Goal: Information Seeking & Learning: Learn about a topic

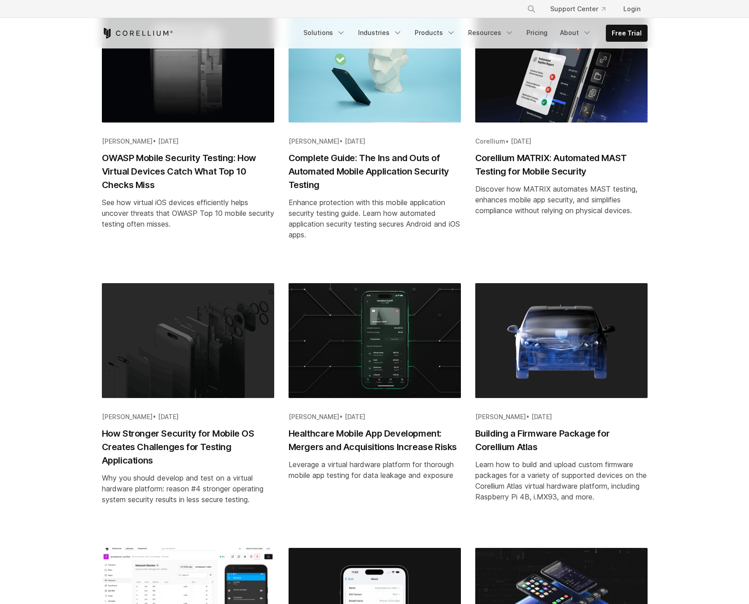
scroll to position [169, 0]
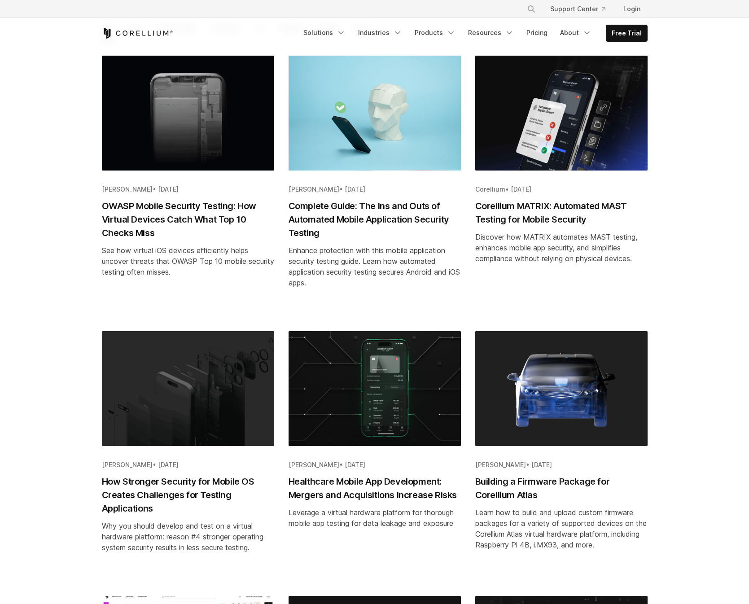
click at [532, 482] on h2 "Building a Firmware Package for Corellium Atlas" at bounding box center [561, 488] width 172 height 27
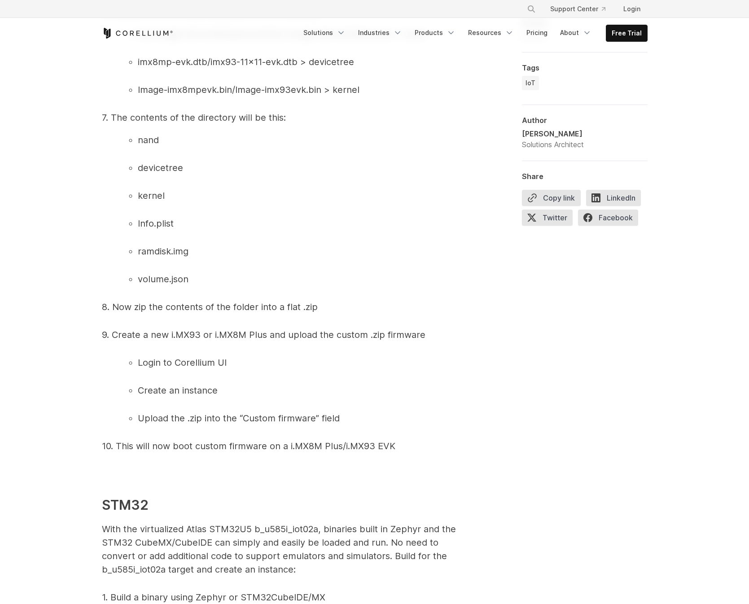
scroll to position [2920, 0]
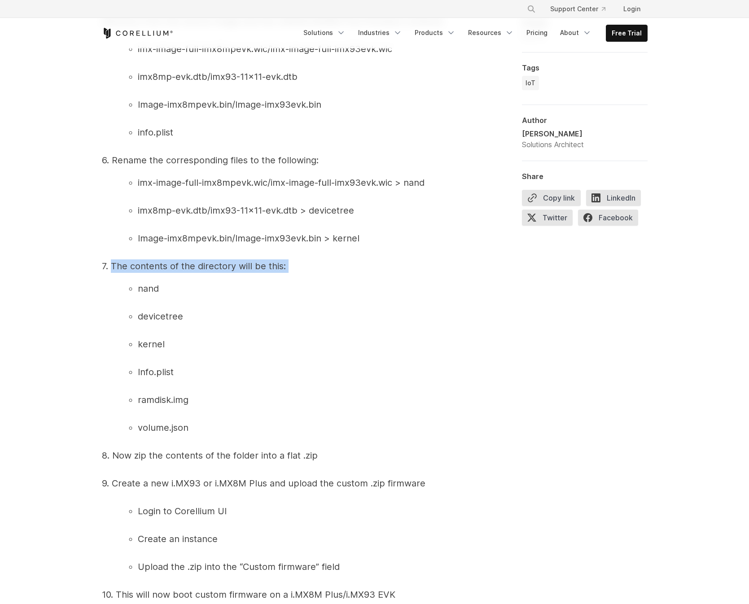
drag, startPoint x: 286, startPoint y: 281, endPoint x: 110, endPoint y: 281, distance: 176.9
click at [110, 281] on span "Corellium Atlas is a virtual hardware platform that enables software developers…" at bounding box center [281, 290] width 359 height 5121
click at [299, 281] on div "Corellium Atlas is a virtual hardware platform that enables software developers…" at bounding box center [281, 290] width 359 height 5121
drag, startPoint x: 285, startPoint y: 281, endPoint x: 113, endPoint y: 277, distance: 172.0
click at [113, 277] on span "Corellium Atlas is a virtual hardware platform that enables software developers…" at bounding box center [281, 290] width 359 height 5121
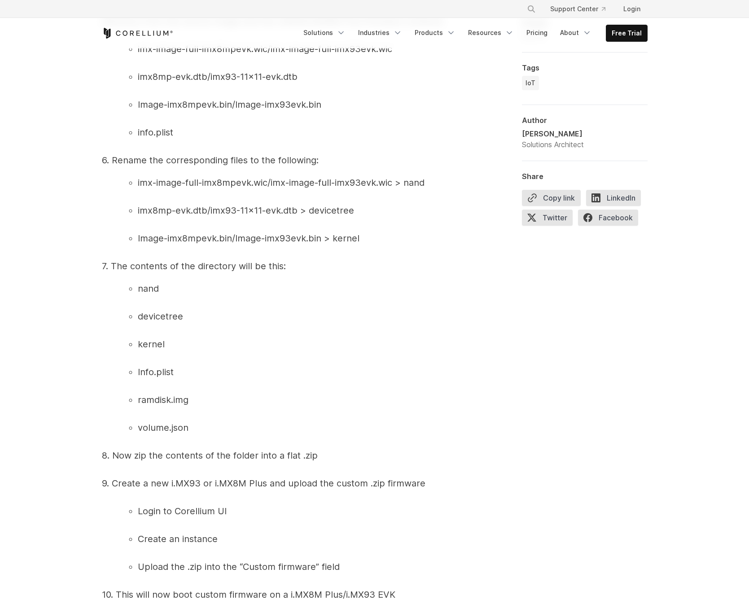
click at [321, 462] on p "8. Now zip the contents of the folder into a flat .zip" at bounding box center [281, 455] width 359 height 13
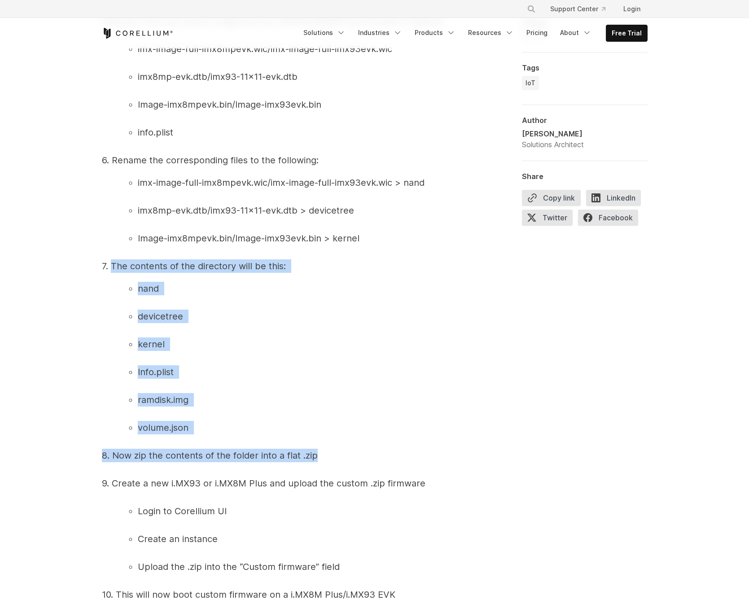
drag, startPoint x: 316, startPoint y: 468, endPoint x: 111, endPoint y: 278, distance: 279.2
click at [111, 278] on span "Corellium Atlas is a virtual hardware platform that enables software developers…" at bounding box center [281, 290] width 359 height 5121
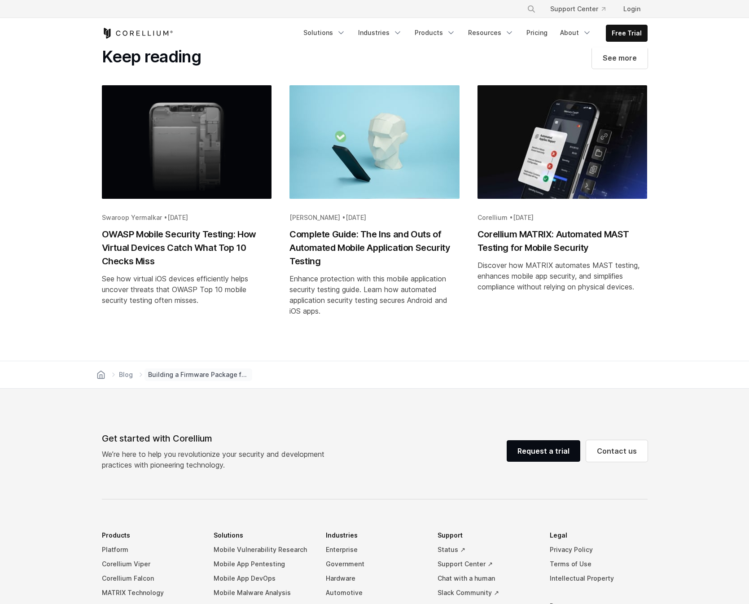
scroll to position [5831, 0]
click at [549, 254] on h2 "Corellium MATRIX: Automated MAST Testing for Mobile Security" at bounding box center [563, 240] width 170 height 27
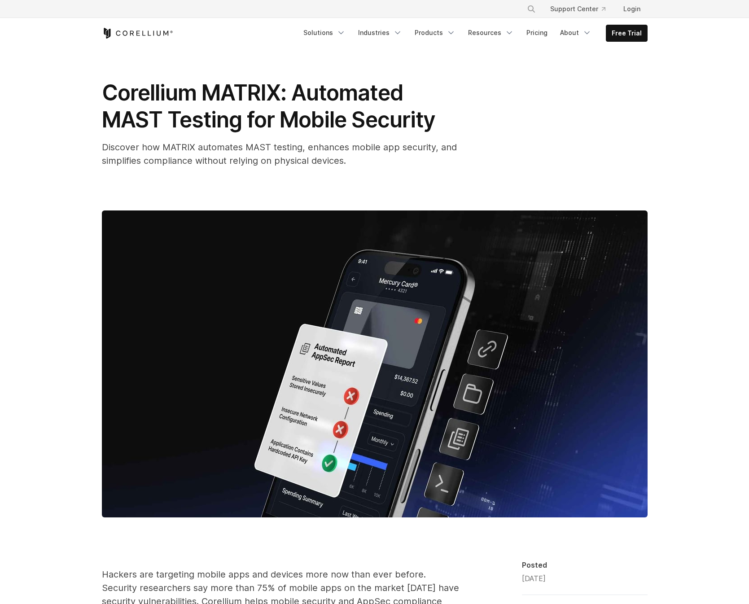
scroll to position [10, 0]
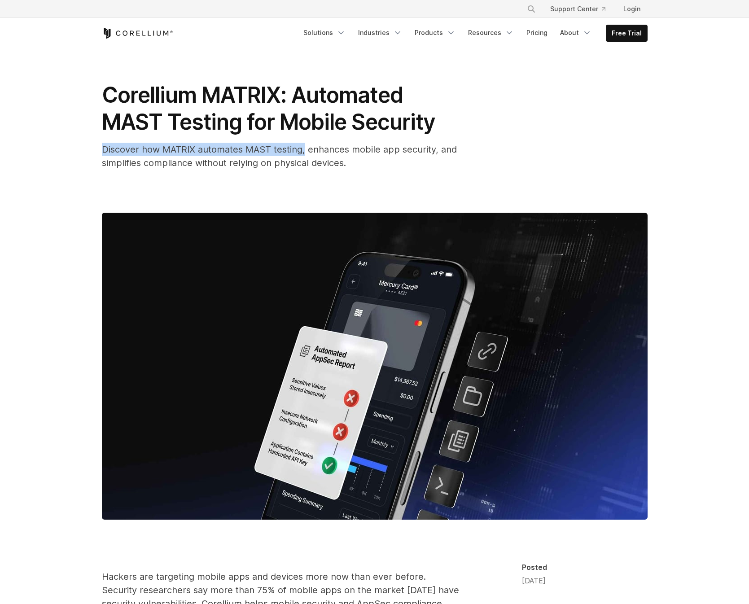
drag, startPoint x: 101, startPoint y: 150, endPoint x: 303, endPoint y: 152, distance: 201.1
click at [303, 152] on span "Discover how MATRIX automates MAST testing, enhances mobile app security, and s…" at bounding box center [279, 156] width 355 height 24
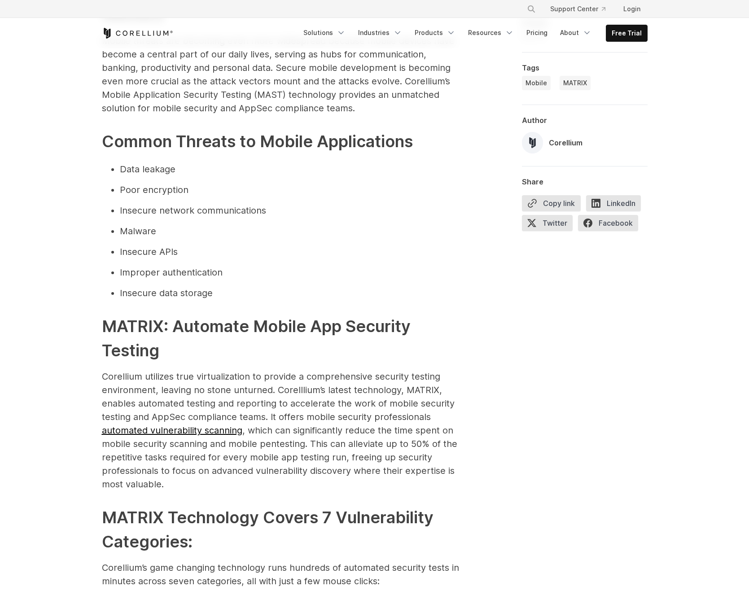
scroll to position [1244, 0]
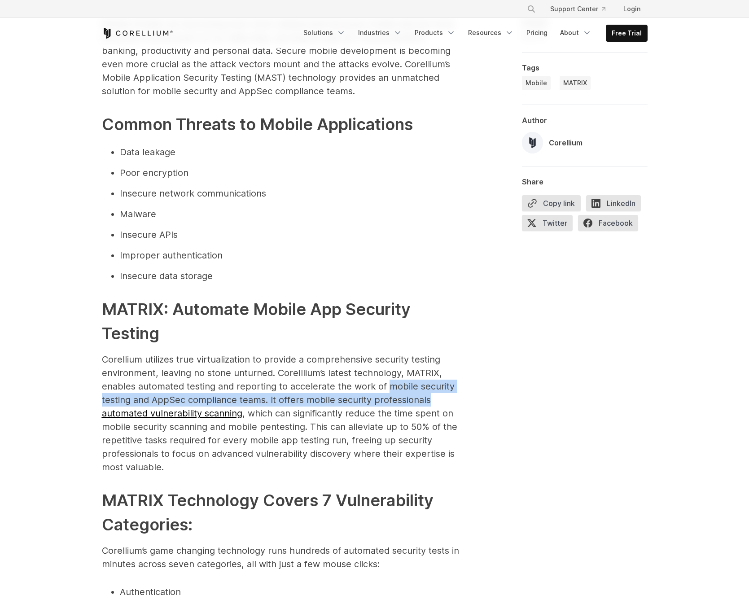
drag, startPoint x: 387, startPoint y: 374, endPoint x: 414, endPoint y: 381, distance: 27.2
click at [449, 391] on p "Corellium utilizes true virtualization to provide a comprehensive security test…" at bounding box center [281, 413] width 359 height 121
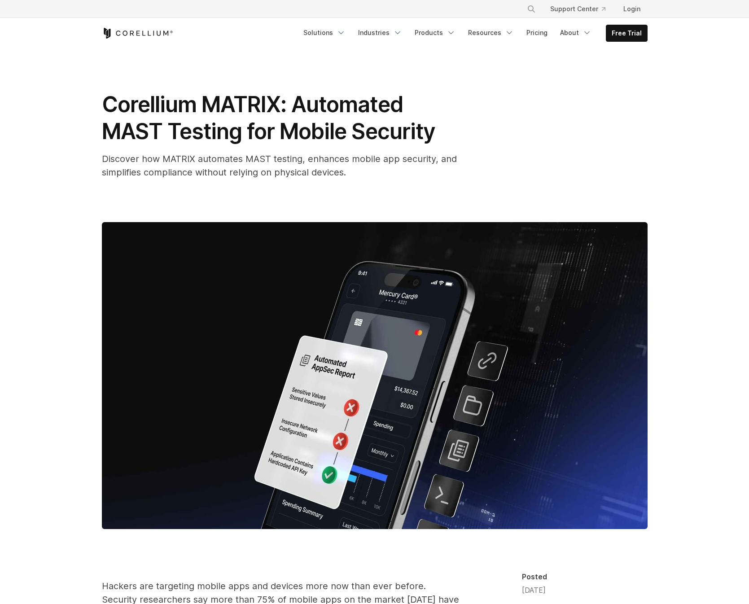
scroll to position [0, 0]
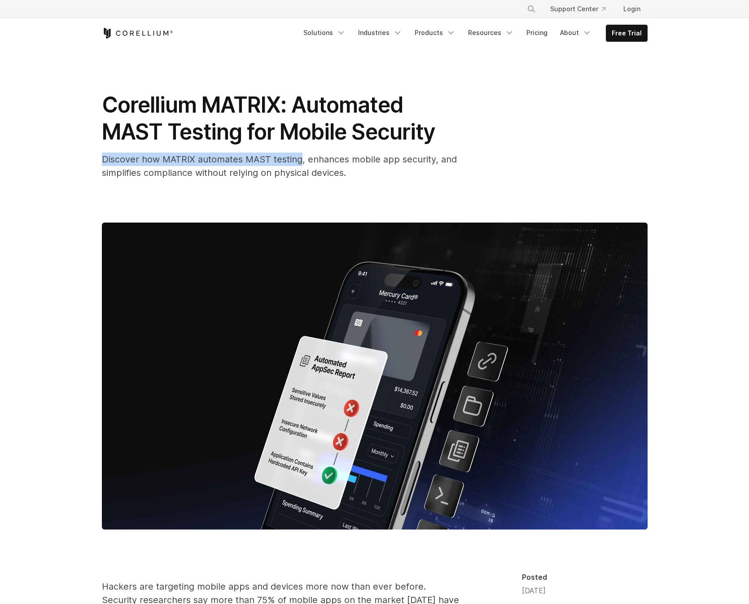
drag, startPoint x: 301, startPoint y: 160, endPoint x: 100, endPoint y: 162, distance: 201.1
click at [100, 162] on div "Corellium MATRIX: Automated MAST Testing for Mobile Security Discover how MATRI…" at bounding box center [375, 310] width 575 height 524
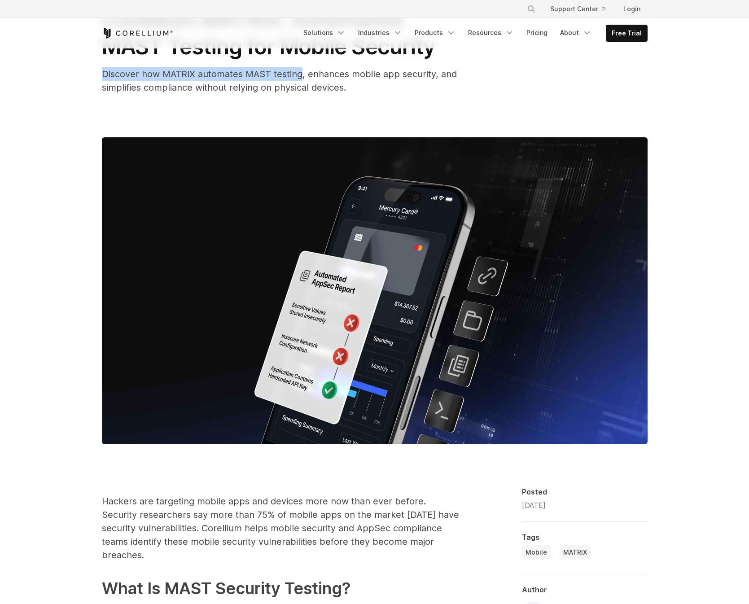
scroll to position [130, 0]
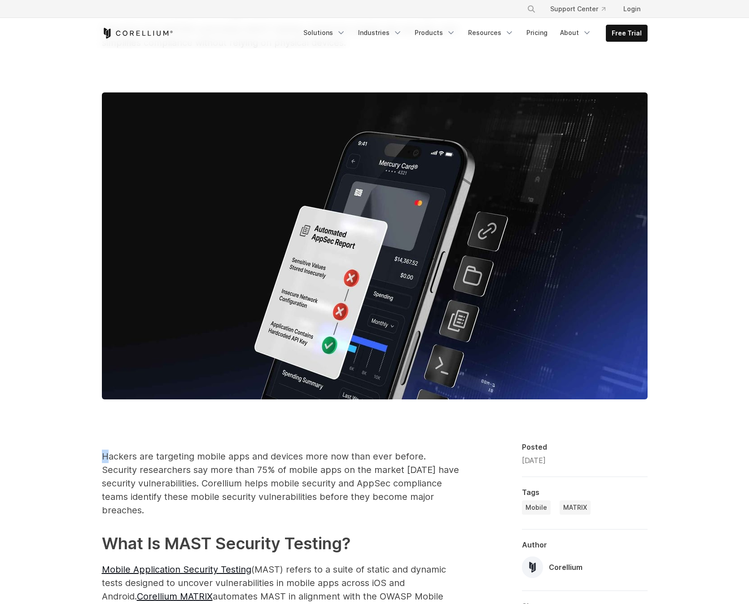
click at [105, 454] on span "Hackers are targeting mobile apps and devices more now than ever before. Securi…" at bounding box center [280, 483] width 357 height 65
click at [102, 456] on span "Hackers are targeting mobile apps and devices more now than ever before. Securi…" at bounding box center [280, 483] width 357 height 65
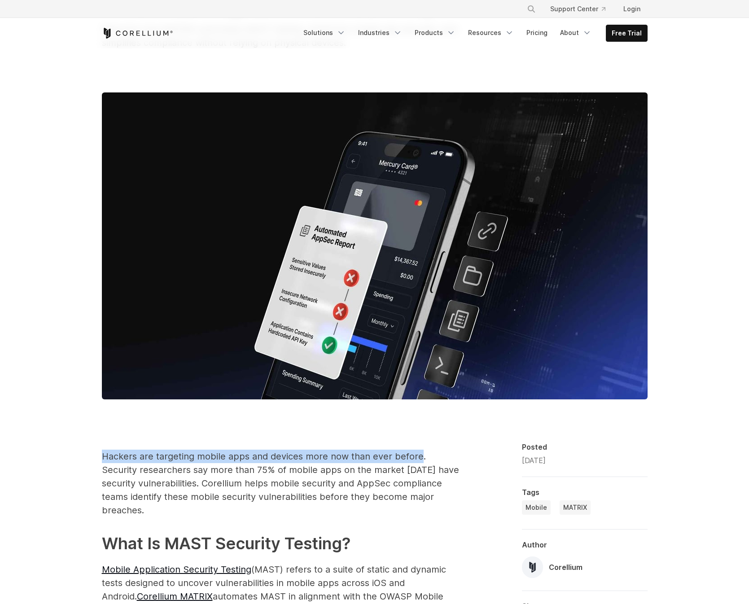
drag, startPoint x: 102, startPoint y: 456, endPoint x: 416, endPoint y: 448, distance: 313.9
click at [418, 454] on span "Hackers are targeting mobile apps and devices more now than ever before. Securi…" at bounding box center [280, 483] width 357 height 65
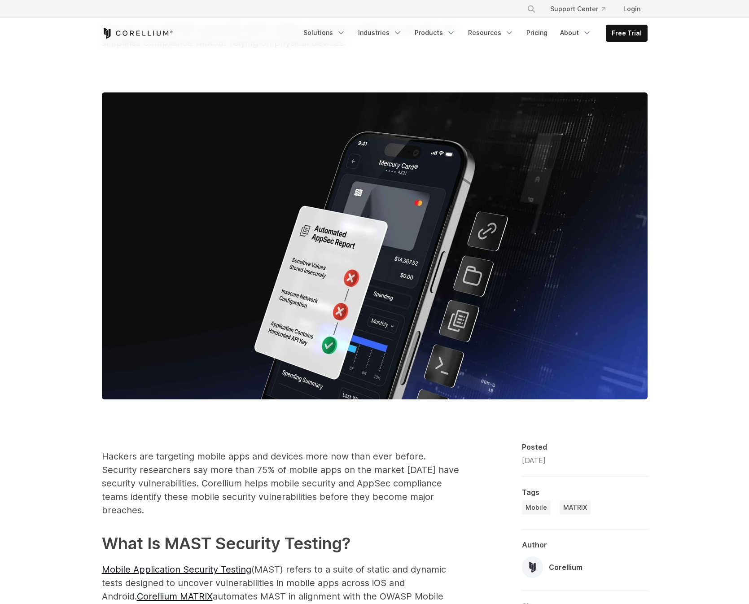
click at [116, 470] on span "Hackers are targeting mobile apps and devices more now than ever before. Securi…" at bounding box center [280, 483] width 357 height 65
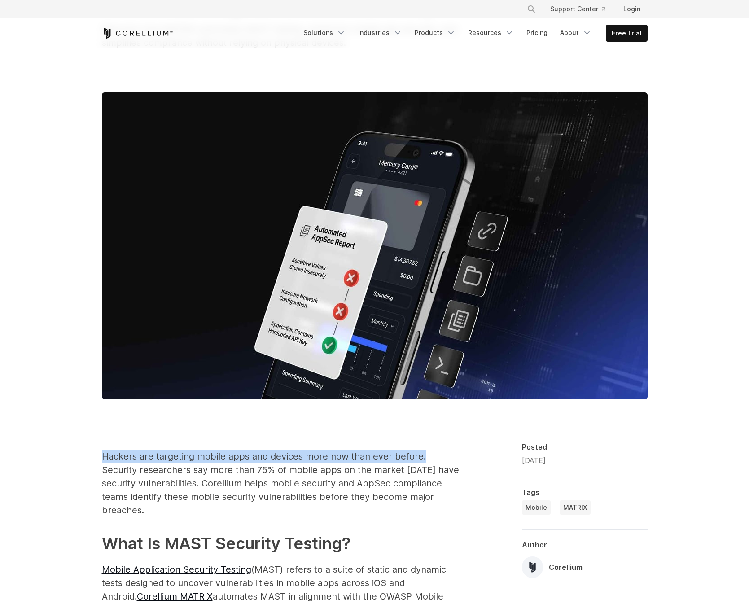
drag, startPoint x: 101, startPoint y: 457, endPoint x: 419, endPoint y: 456, distance: 317.8
click at [419, 456] on span "Hackers are targeting mobile apps and devices more now than ever before. Securi…" at bounding box center [280, 483] width 357 height 65
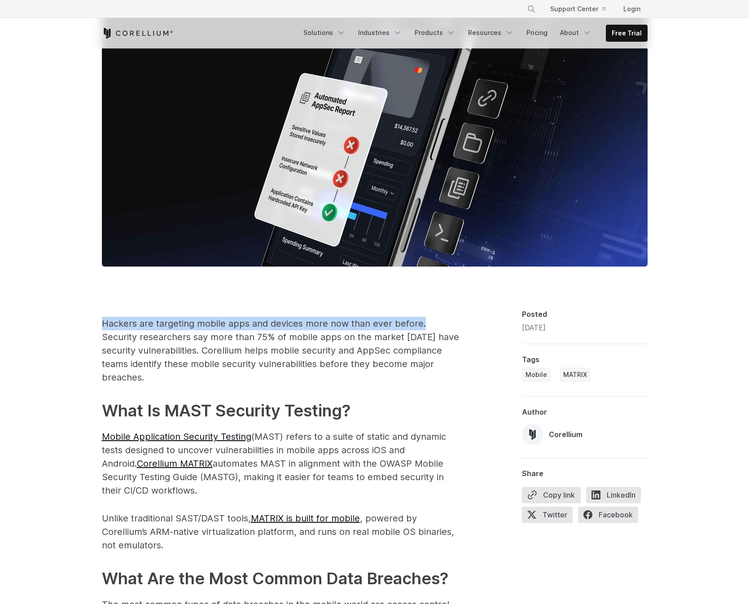
scroll to position [281, 0]
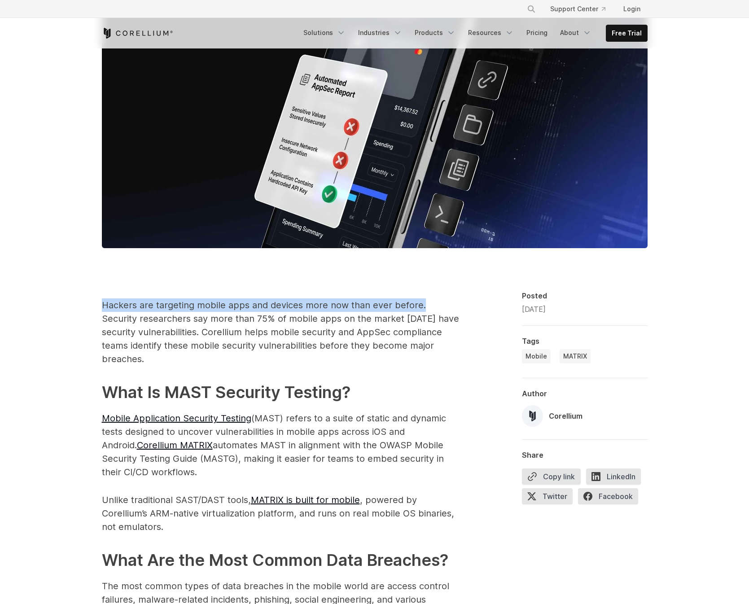
drag, startPoint x: 149, startPoint y: 460, endPoint x: 101, endPoint y: 458, distance: 48.5
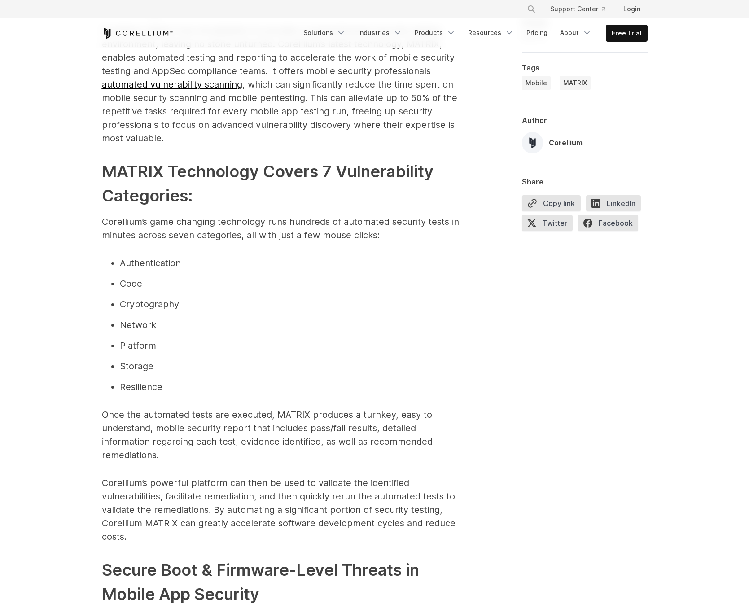
scroll to position [1594, 0]
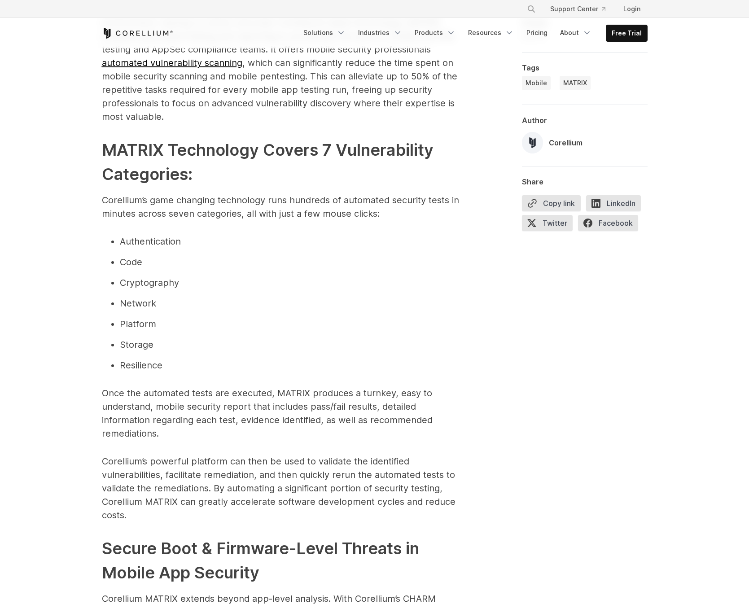
click at [256, 425] on p "Once the automated tests are executed, MATRIX produces a turnkey, easy to under…" at bounding box center [281, 414] width 359 height 54
drag, startPoint x: 129, startPoint y: 503, endPoint x: 87, endPoint y: 446, distance: 70.3
click at [88, 446] on div "Hackers are targeting mobile apps and devices more now than ever before. Securi…" at bounding box center [375, 344] width 575 height 2731
click at [160, 420] on p "Once the automated tests are executed, MATRIX produces a turnkey, easy to under…" at bounding box center [281, 414] width 359 height 54
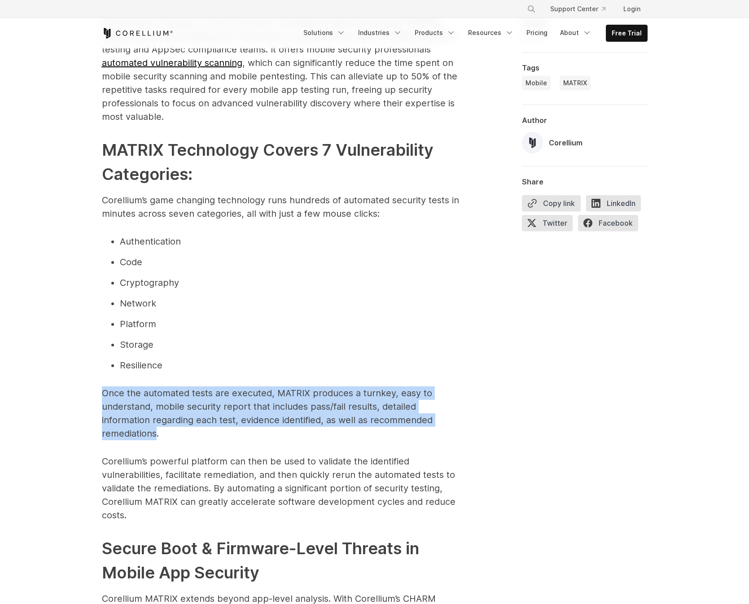
drag, startPoint x: 158, startPoint y: 420, endPoint x: 96, endPoint y: 383, distance: 72.3
click at [96, 383] on div "Hackers are targeting mobile apps and devices more now than ever before. Securi…" at bounding box center [375, 344] width 575 height 2731
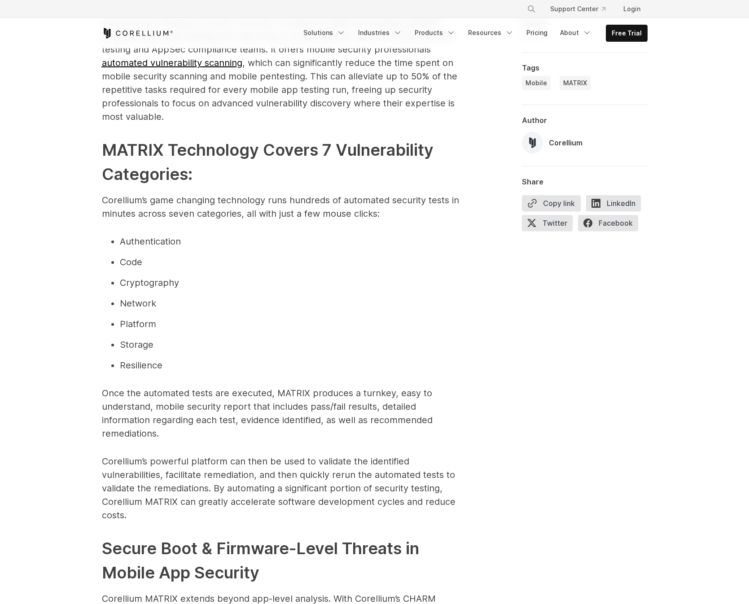
click at [159, 420] on p "Once the automated tests are executed, MATRIX produces a turnkey, easy to under…" at bounding box center [281, 414] width 359 height 54
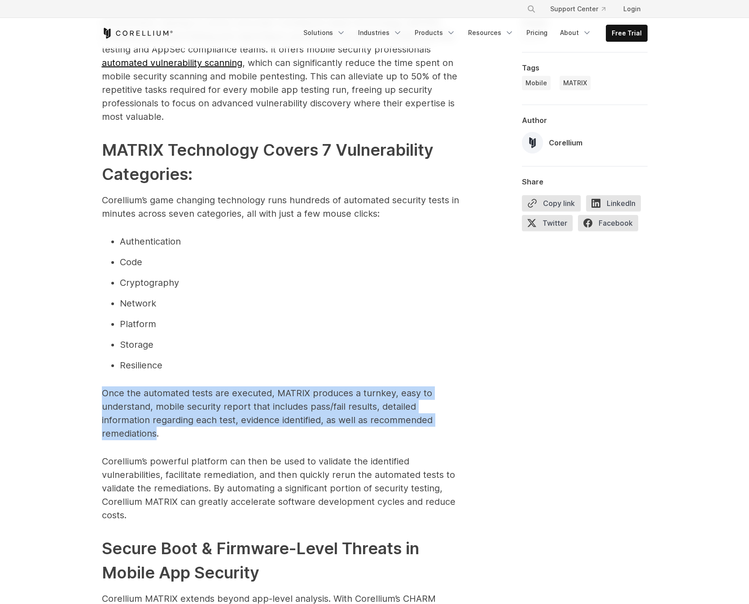
drag, startPoint x: 156, startPoint y: 422, endPoint x: 90, endPoint y: 382, distance: 77.0
click at [90, 382] on div "Hackers are targeting mobile apps and devices more now than ever before. Securi…" at bounding box center [375, 344] width 575 height 2731
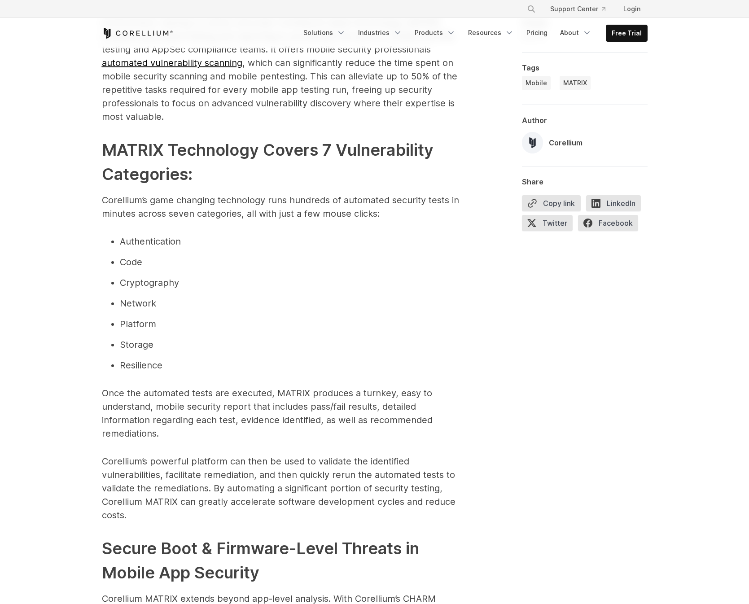
click at [167, 425] on p "Once the automated tests are executed, MATRIX produces a turnkey, easy to under…" at bounding box center [281, 414] width 359 height 54
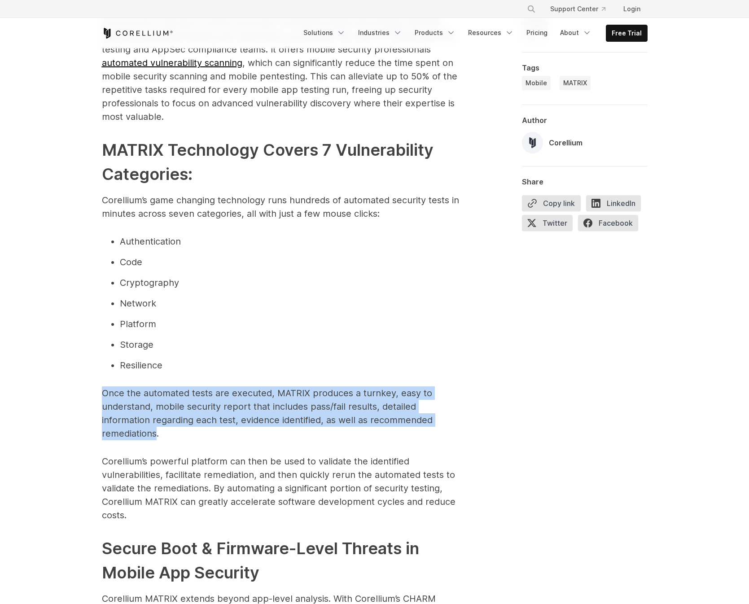
drag, startPoint x: 157, startPoint y: 421, endPoint x: 97, endPoint y: 383, distance: 71.2
click at [97, 383] on div "Hackers are targeting mobile apps and devices more now than ever before. Securi…" at bounding box center [375, 344] width 575 height 2731
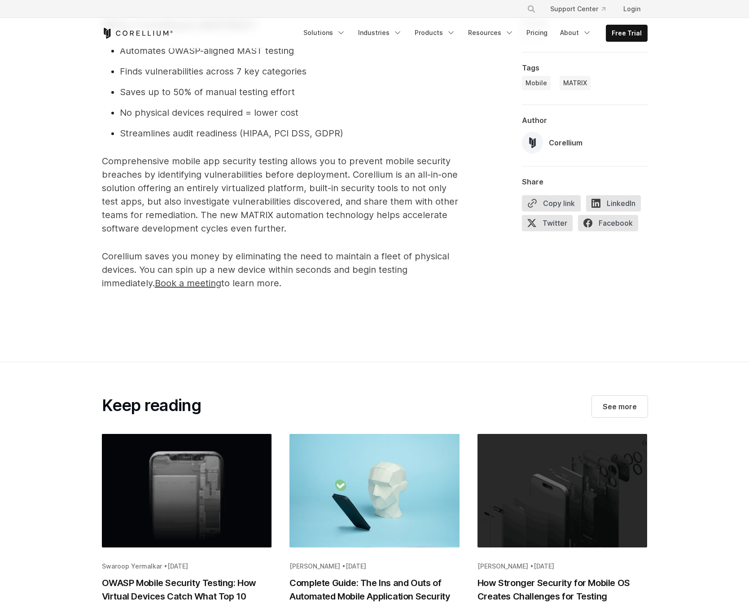
scroll to position [3057, 0]
